Goal: Task Accomplishment & Management: Manage account settings

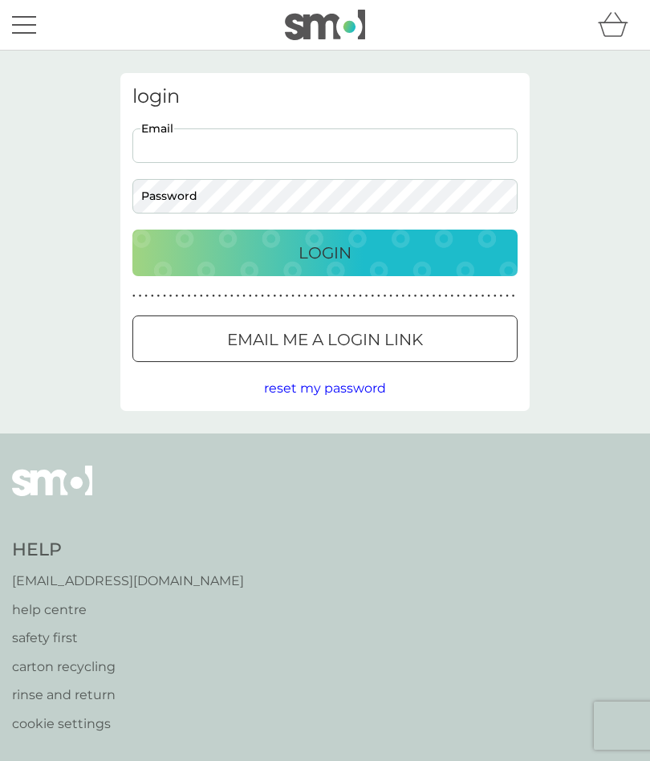
type input "[EMAIL_ADDRESS][DOMAIN_NAME]"
click at [325, 252] on button "Login" at bounding box center [324, 252] width 385 height 47
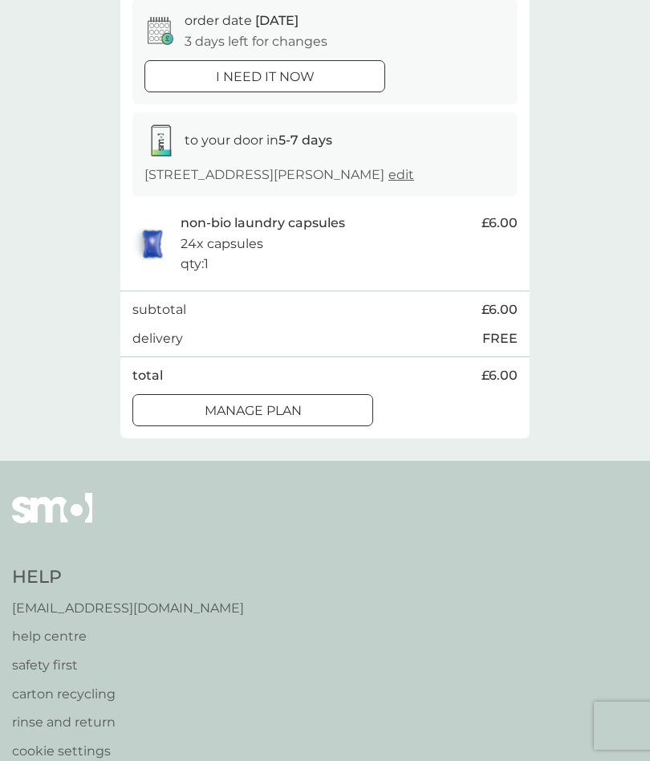
scroll to position [161, 0]
click at [281, 403] on div at bounding box center [253, 411] width 58 height 17
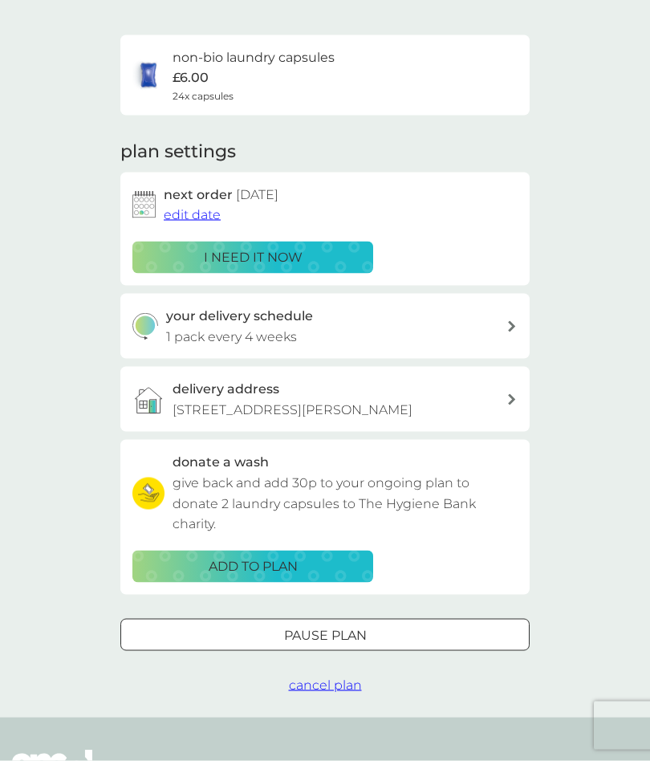
scroll to position [100, 0]
click at [195, 213] on span "edit date" at bounding box center [192, 213] width 57 height 15
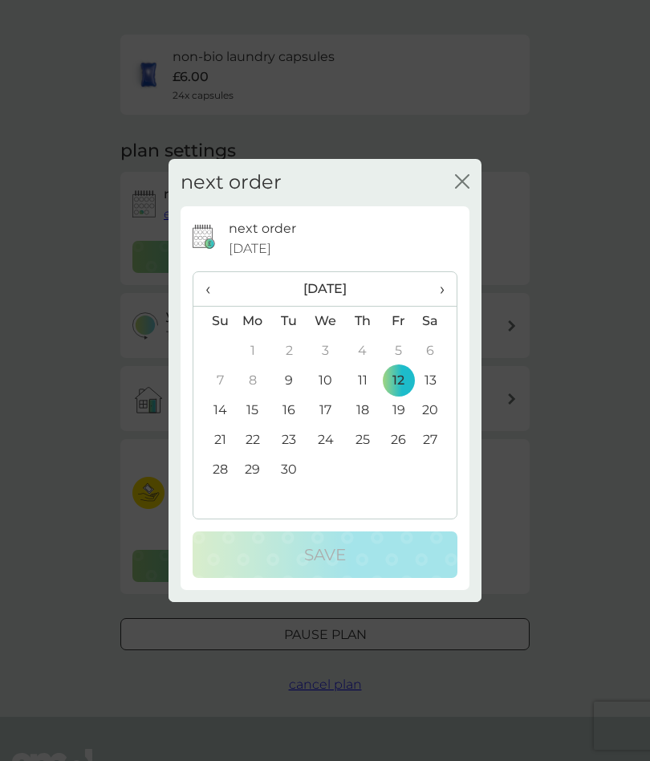
click at [445, 306] on span "›" at bounding box center [437, 289] width 16 height 34
click at [258, 425] on td "13" at bounding box center [252, 411] width 37 height 30
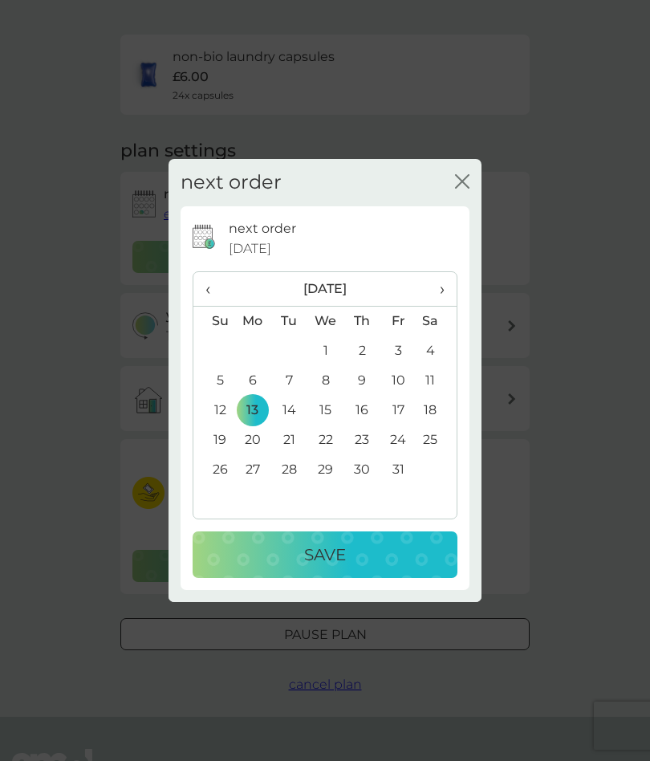
click at [351, 567] on div "Save" at bounding box center [325, 555] width 233 height 26
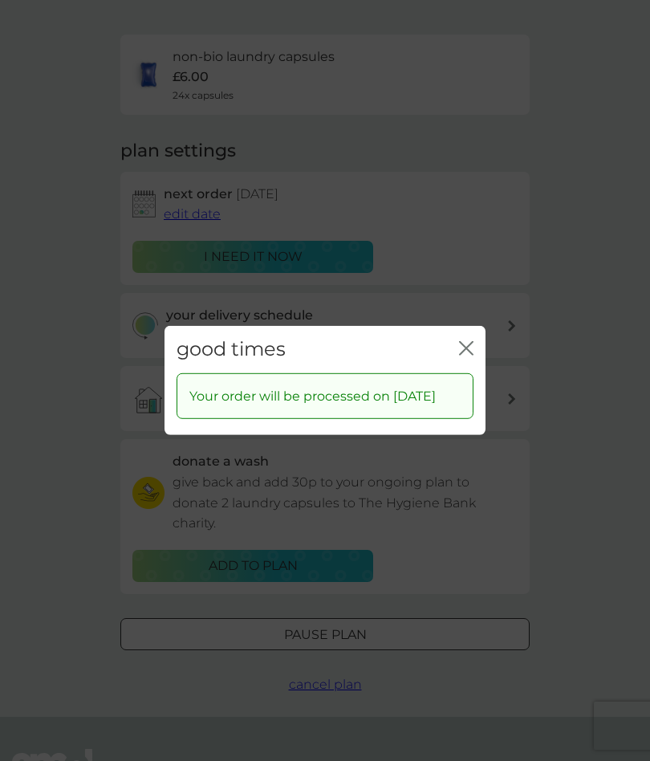
click at [473, 355] on icon "close" at bounding box center [469, 348] width 6 height 13
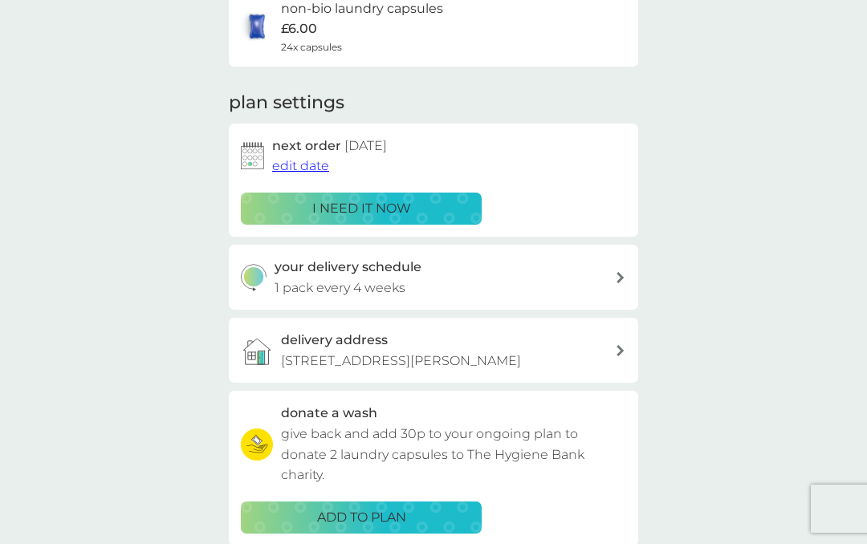
scroll to position [147, 0]
